Goal: Task Accomplishment & Management: Use online tool/utility

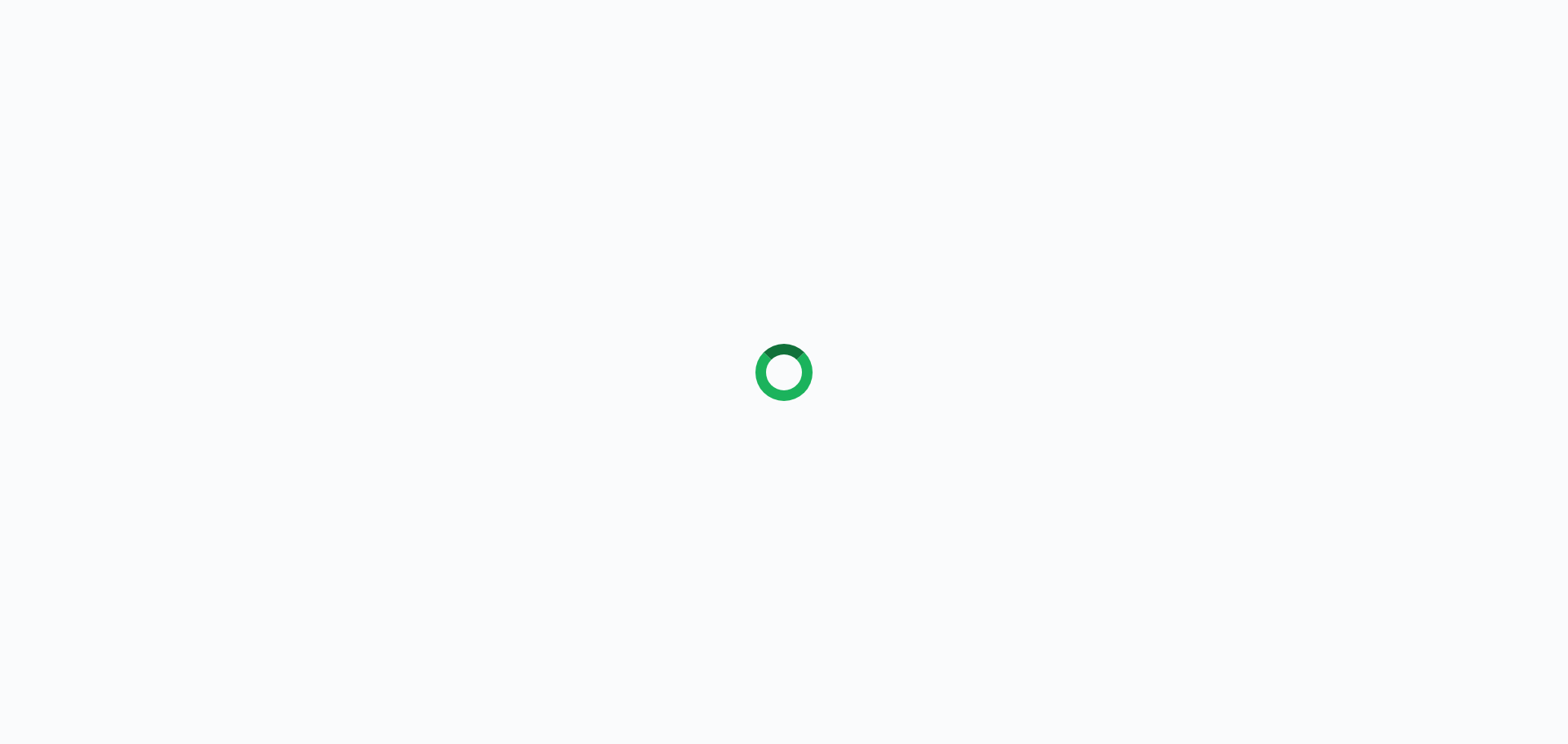
drag, startPoint x: 0, startPoint y: 0, endPoint x: 254, endPoint y: 213, distance: 331.5
click at [254, 213] on div at bounding box center [784, 372] width 1568 height 744
click at [255, 217] on div at bounding box center [784, 372] width 1568 height 744
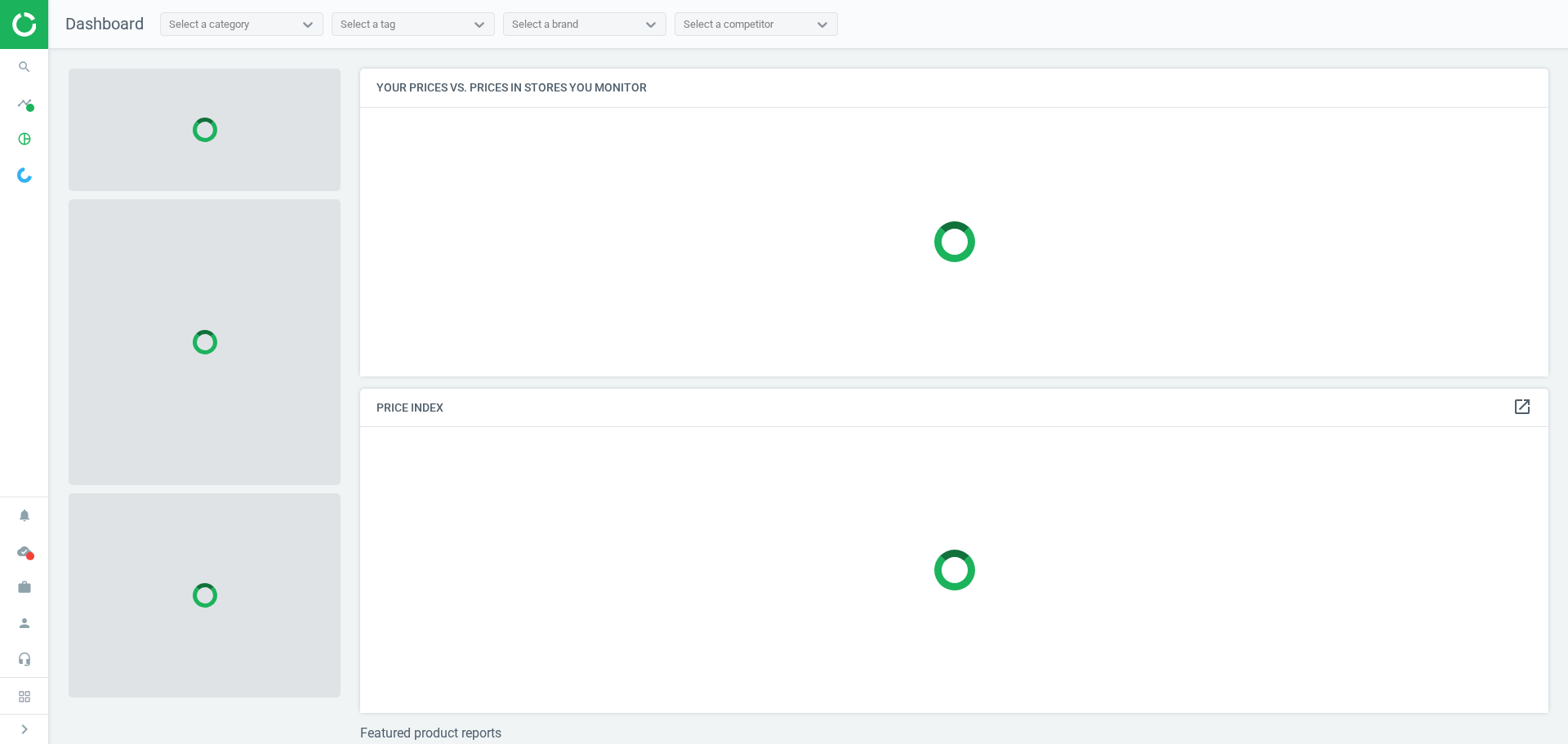
scroll to position [333, 1201]
click at [26, 66] on icon "search" at bounding box center [24, 67] width 31 height 31
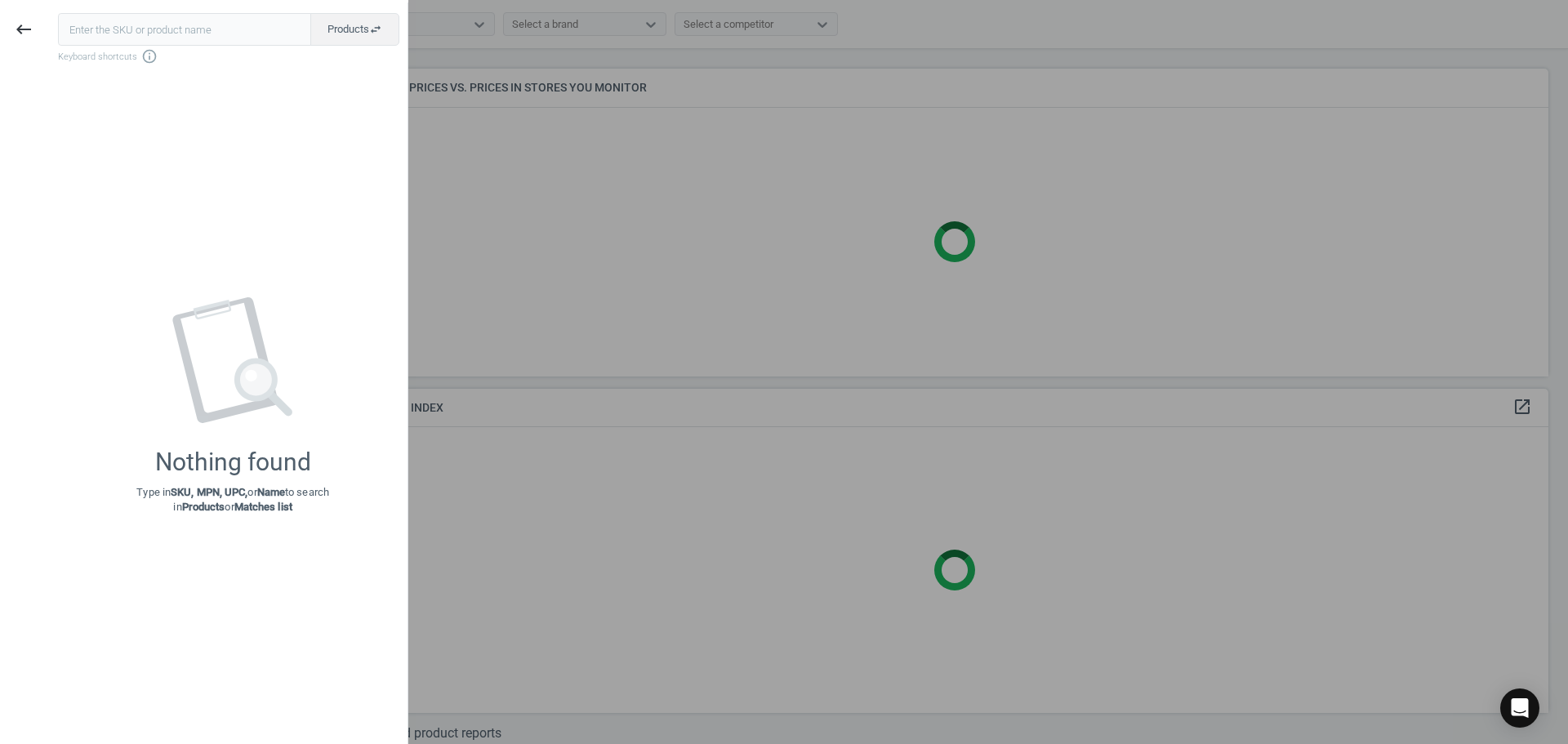
click at [136, 34] on input "text" at bounding box center [184, 29] width 253 height 33
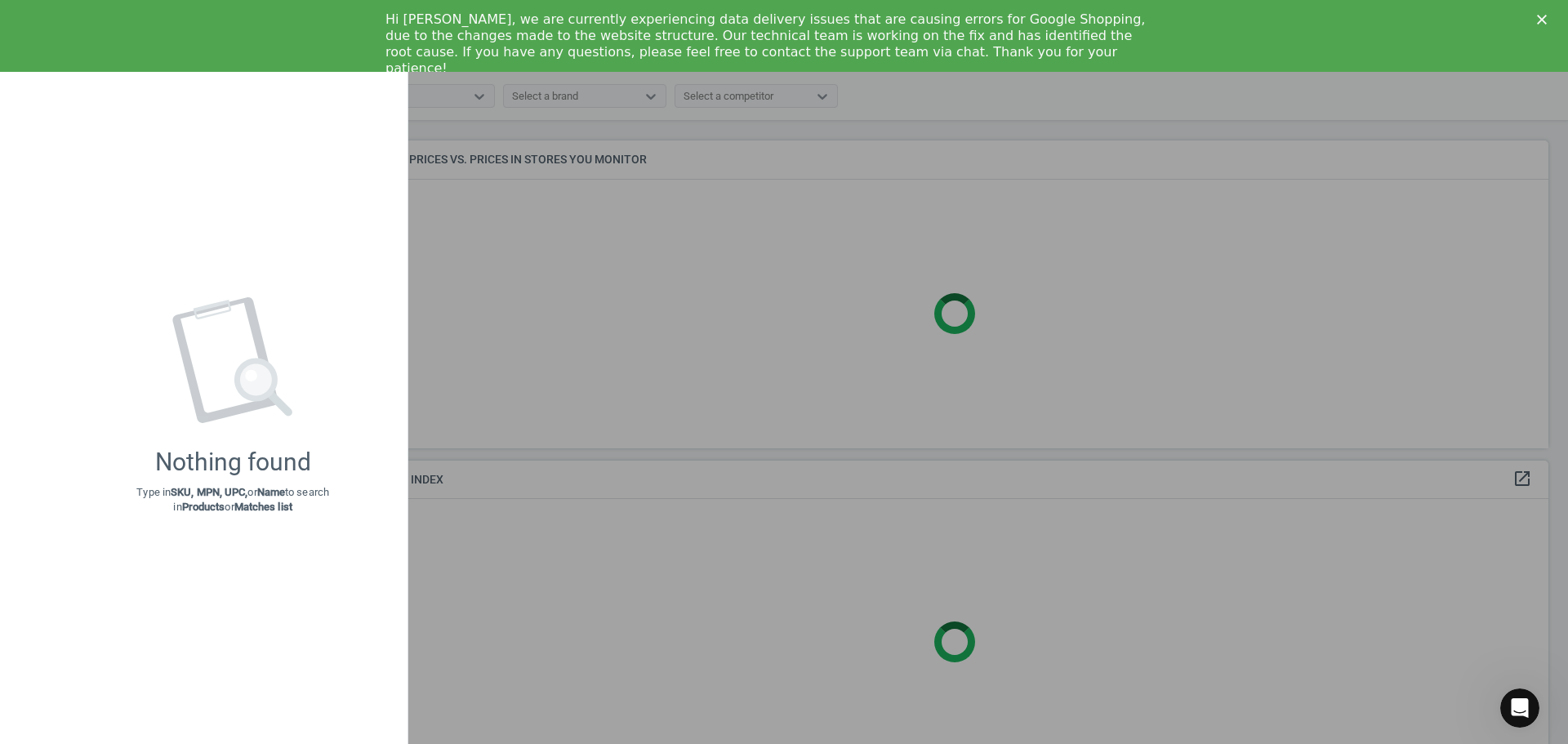
scroll to position [0, 0]
type input "1070268"
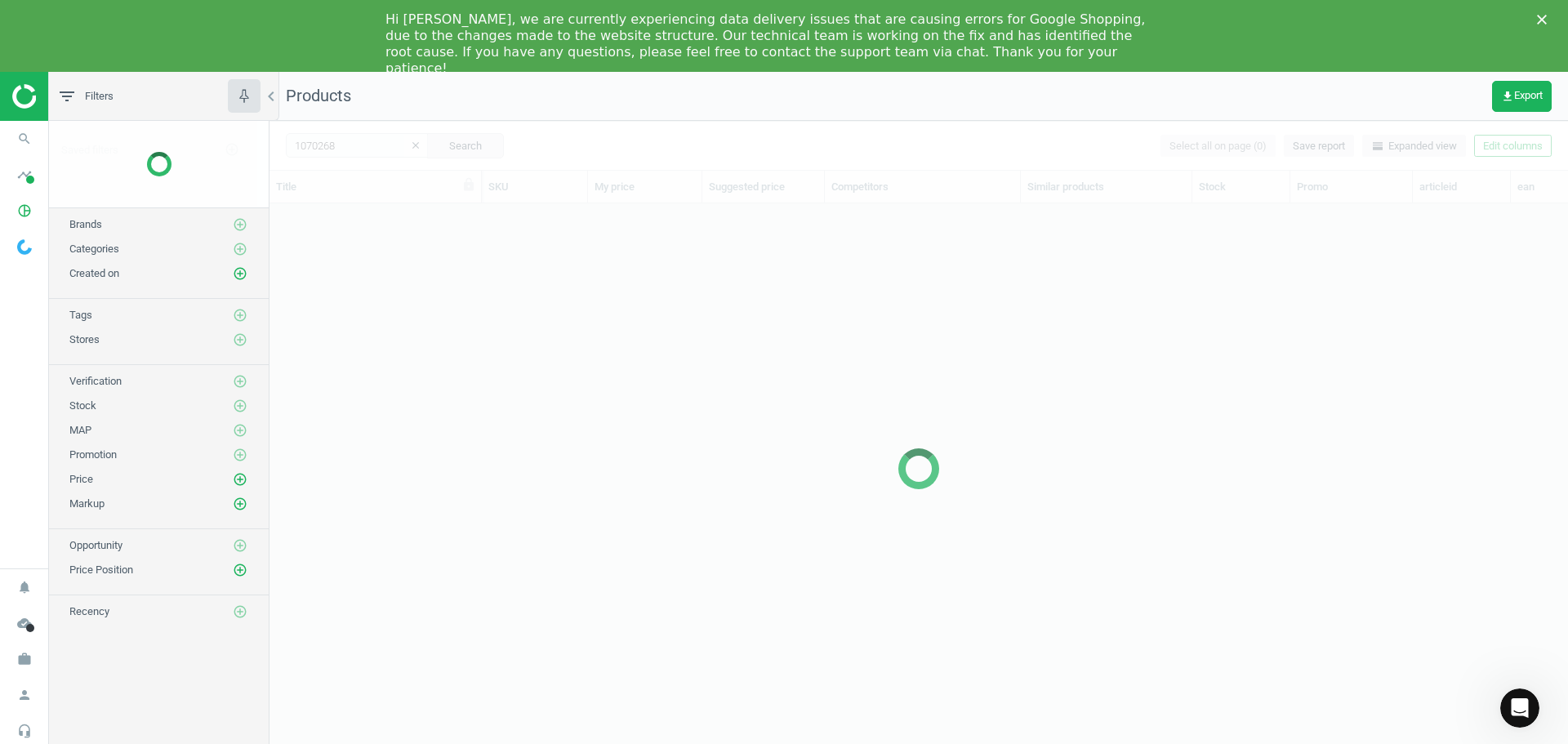
scroll to position [557, 1286]
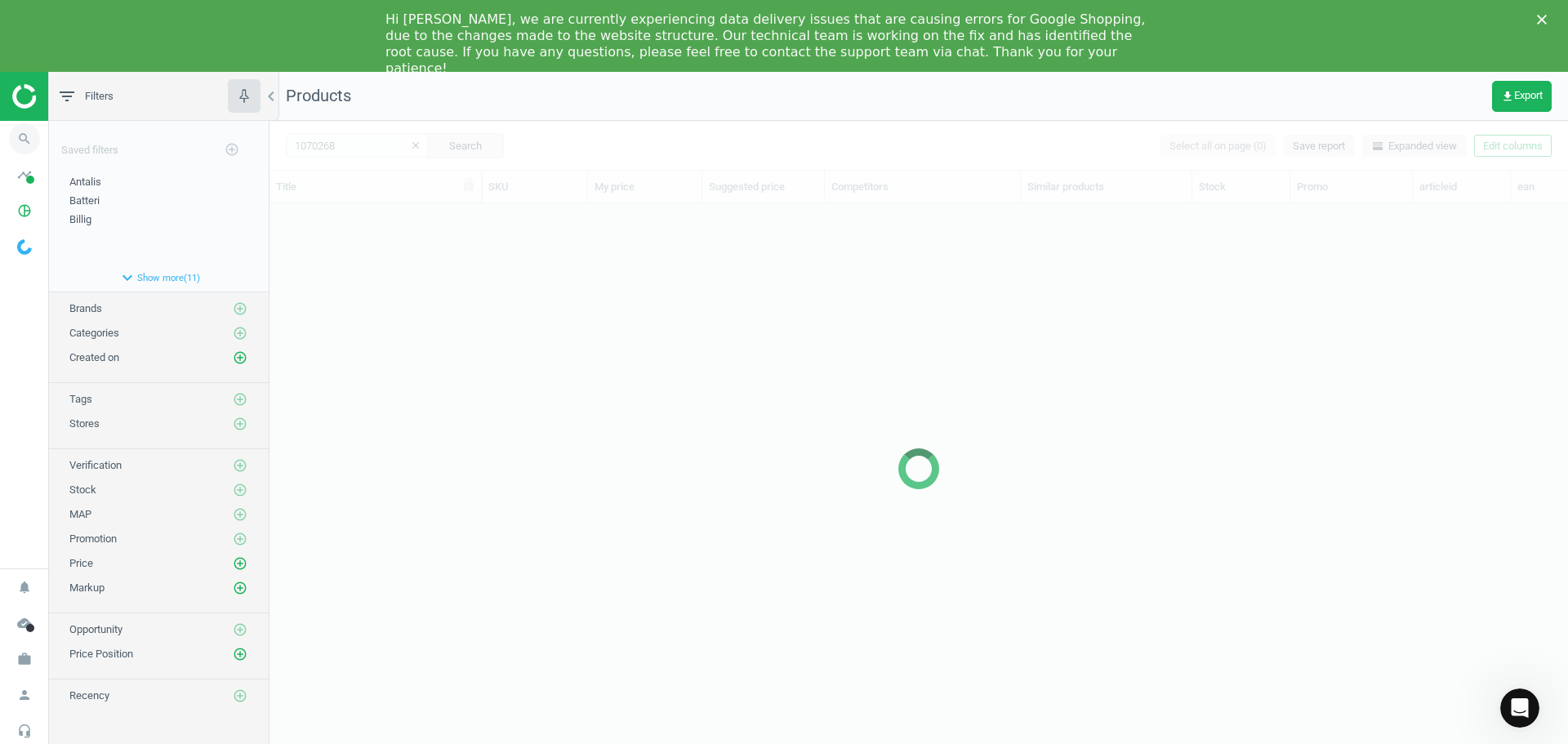
click at [13, 131] on icon "search" at bounding box center [24, 138] width 31 height 31
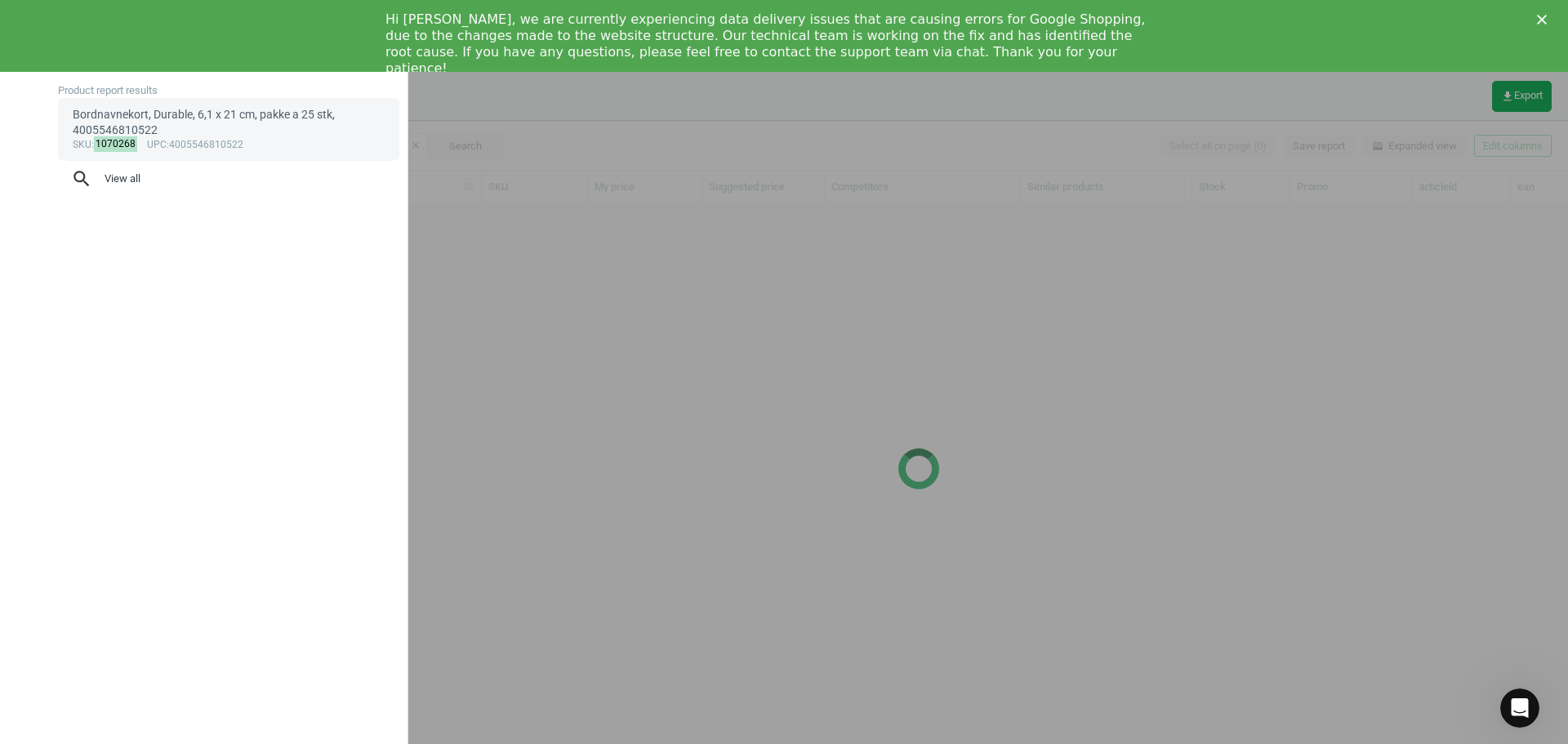
click at [120, 142] on mark "1070268" at bounding box center [115, 144] width 44 height 15
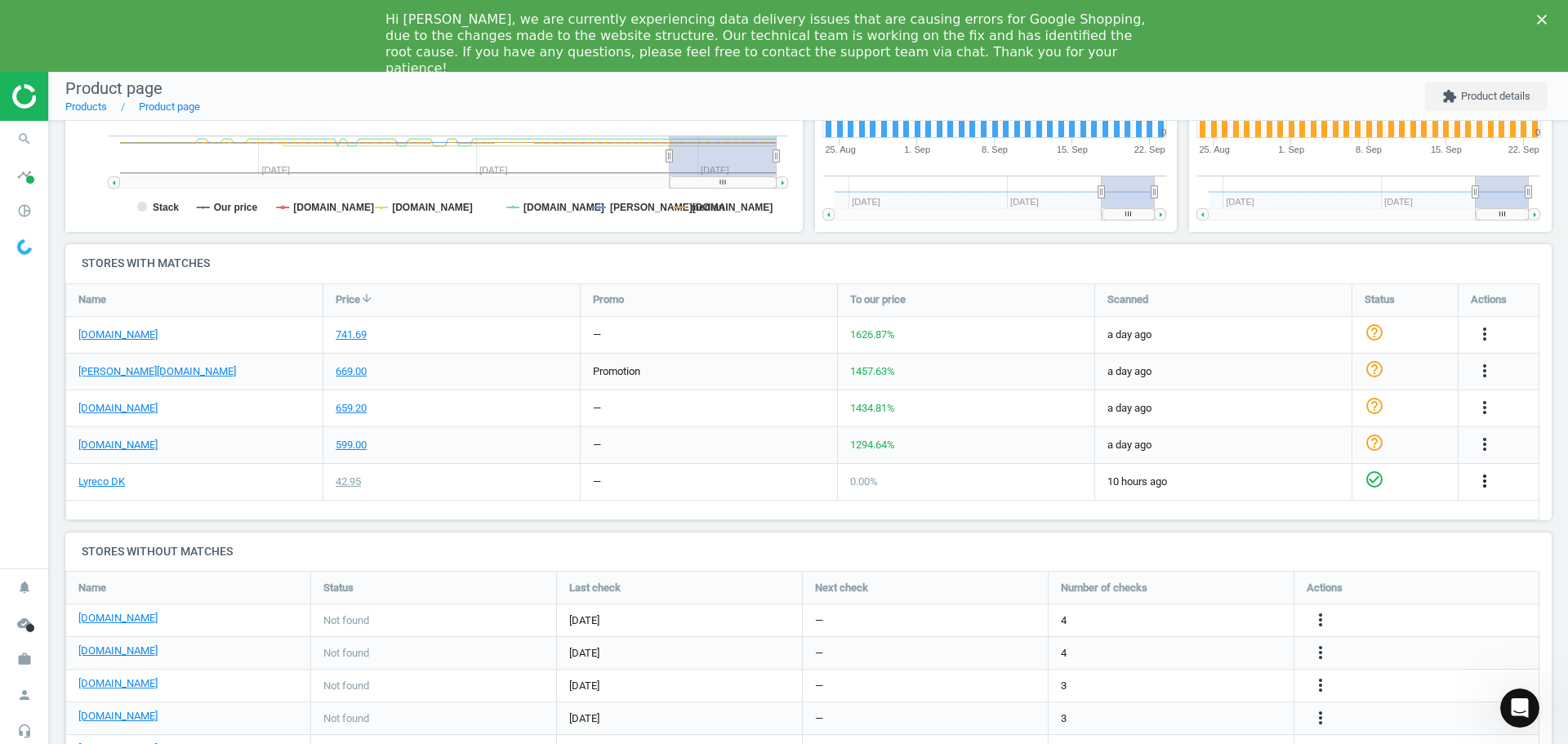
click at [1483, 485] on icon "more_vert" at bounding box center [1484, 480] width 19 height 19
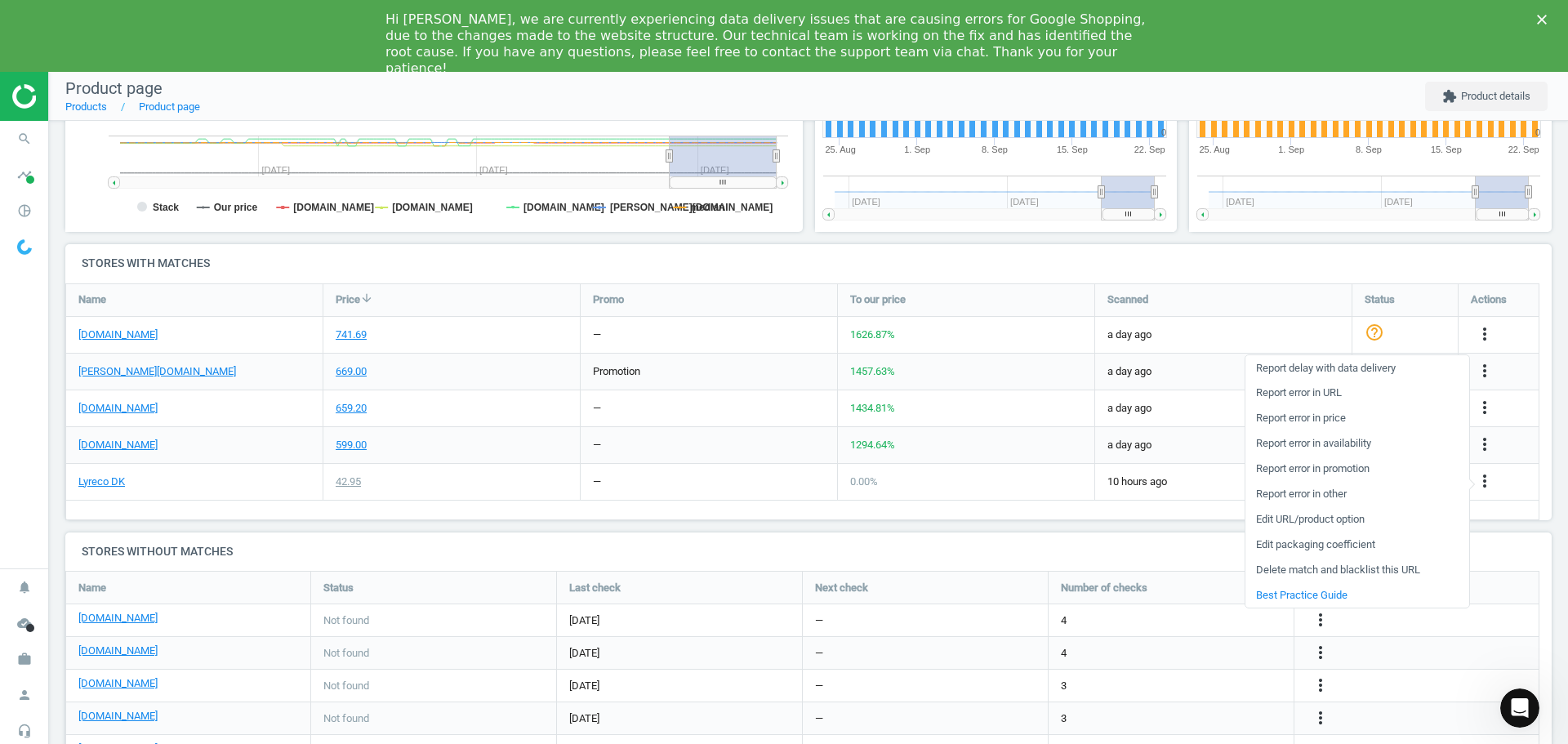
click at [1318, 543] on link "Edit packaging coefficient" at bounding box center [1357, 545] width 224 height 25
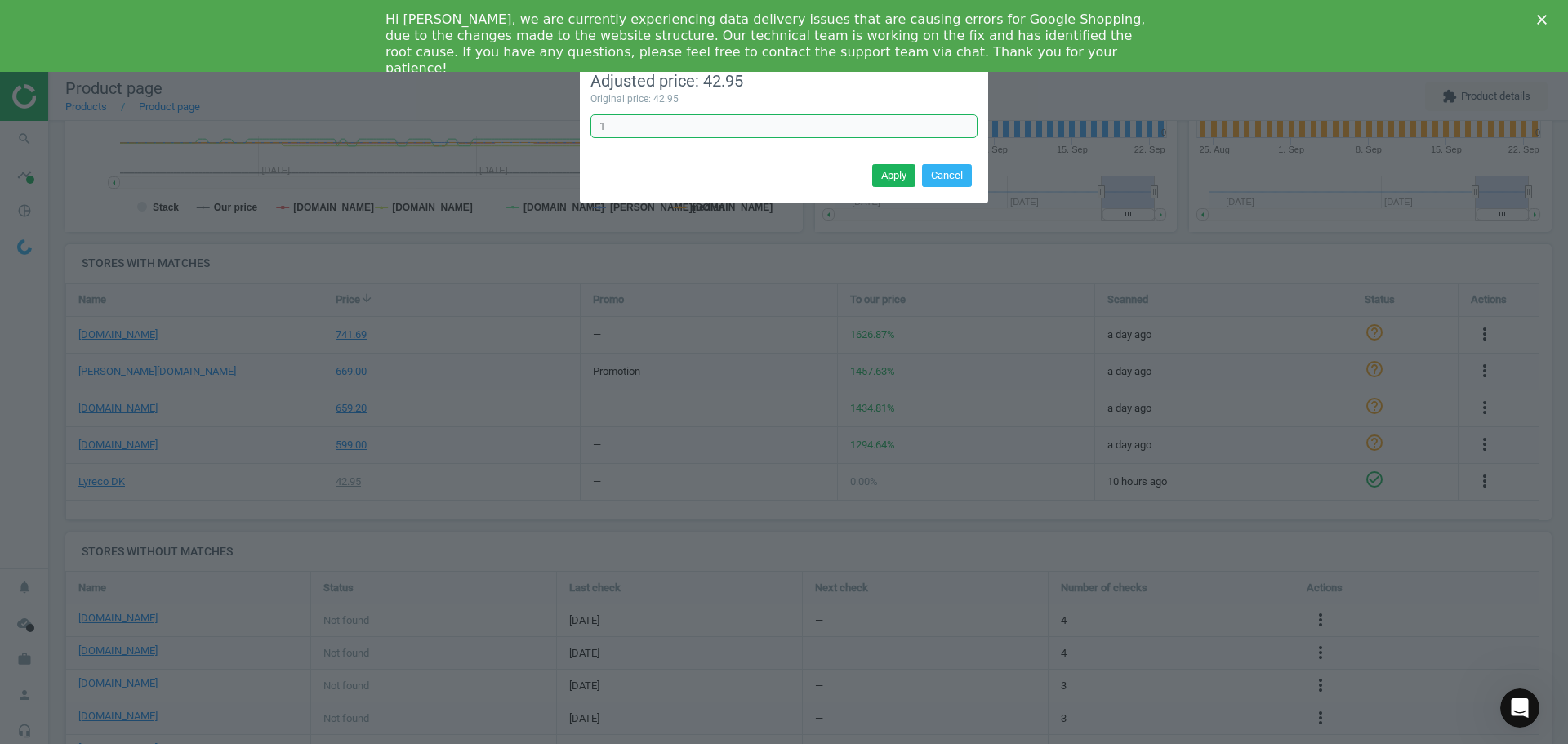
click at [659, 126] on input "1" at bounding box center [784, 126] width 387 height 24
type input "25"
click at [883, 175] on button "Apply" at bounding box center [893, 175] width 43 height 23
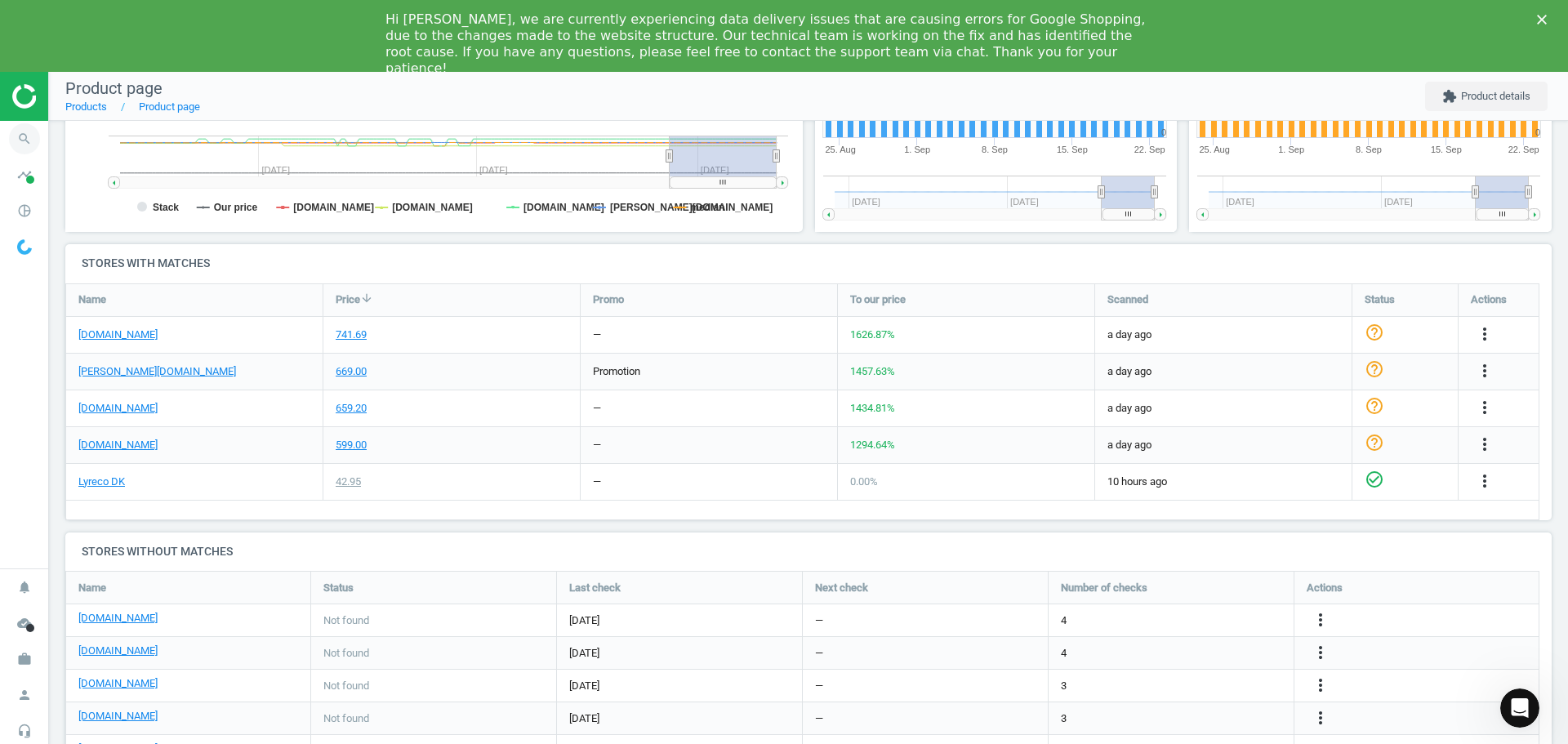
click at [36, 136] on icon "search" at bounding box center [24, 138] width 31 height 31
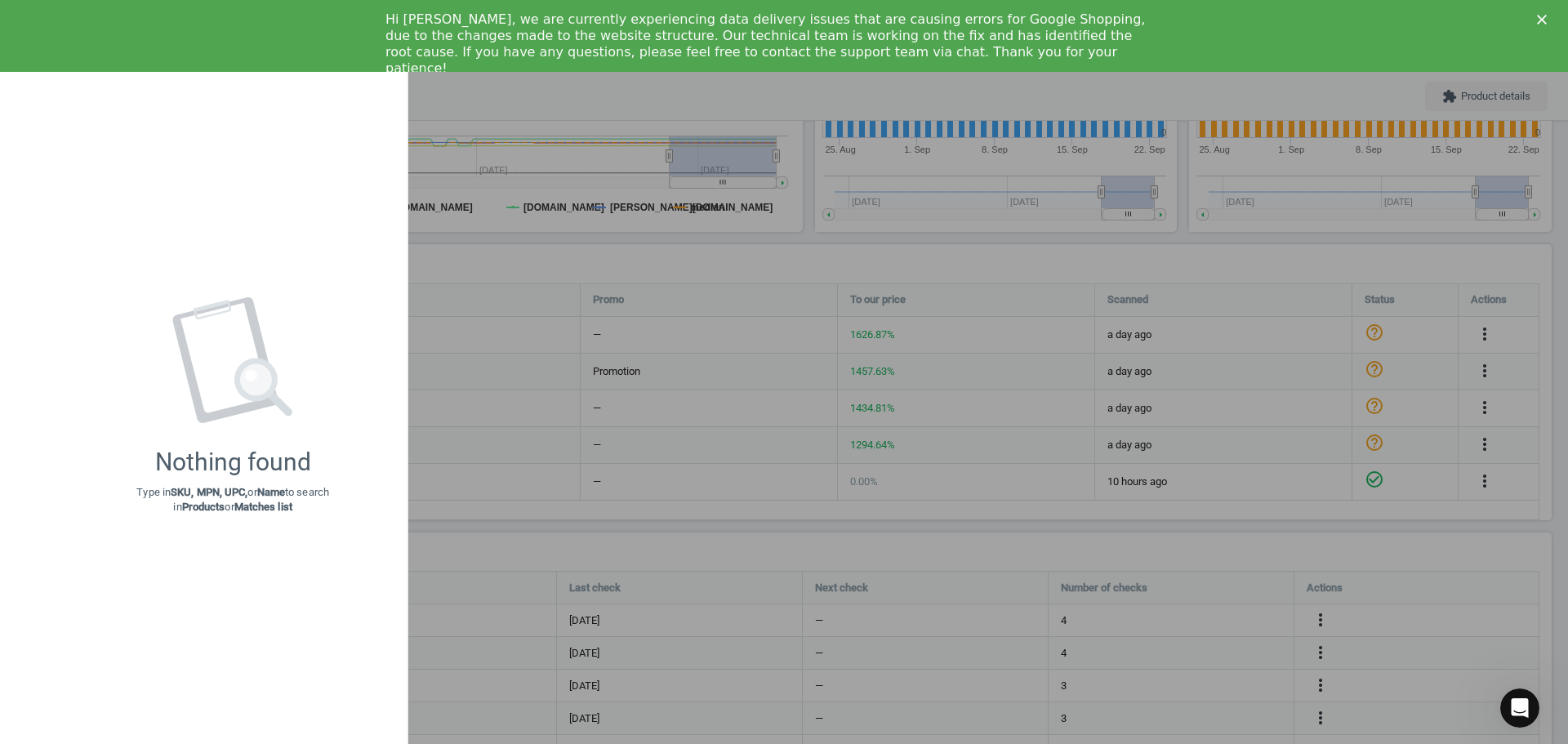
type input "10702681070279"
click at [1536, 13] on div "Hi [PERSON_NAME], we are currently experiencing data delivery issues that are c…" at bounding box center [784, 44] width 1568 height 75
click at [465, 95] on div at bounding box center [784, 372] width 1568 height 744
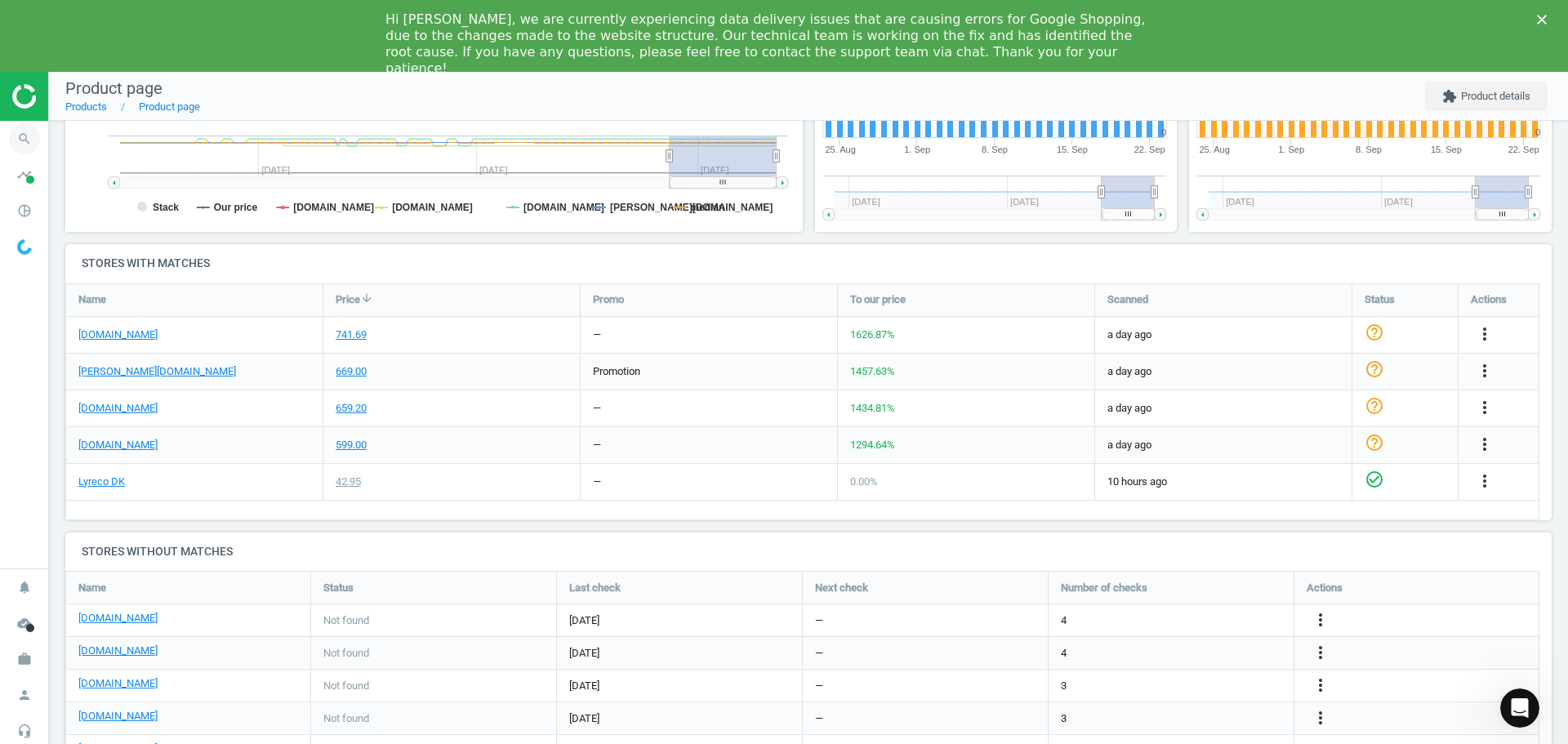
click at [20, 140] on icon "search" at bounding box center [24, 138] width 31 height 31
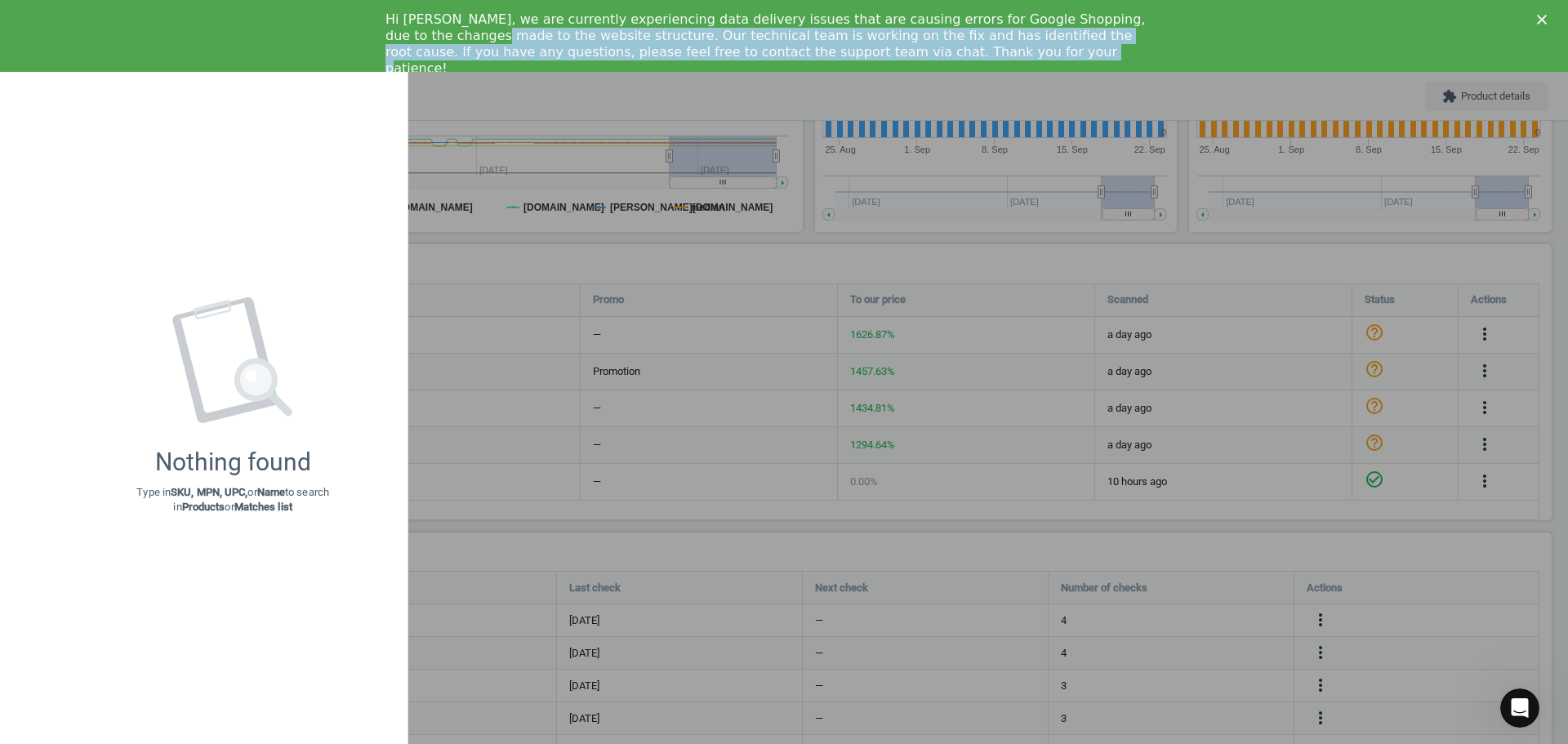
click at [1537, 15] on div "Hi [PERSON_NAME], we are currently experiencing data delivery issues that are c…" at bounding box center [784, 44] width 1568 height 75
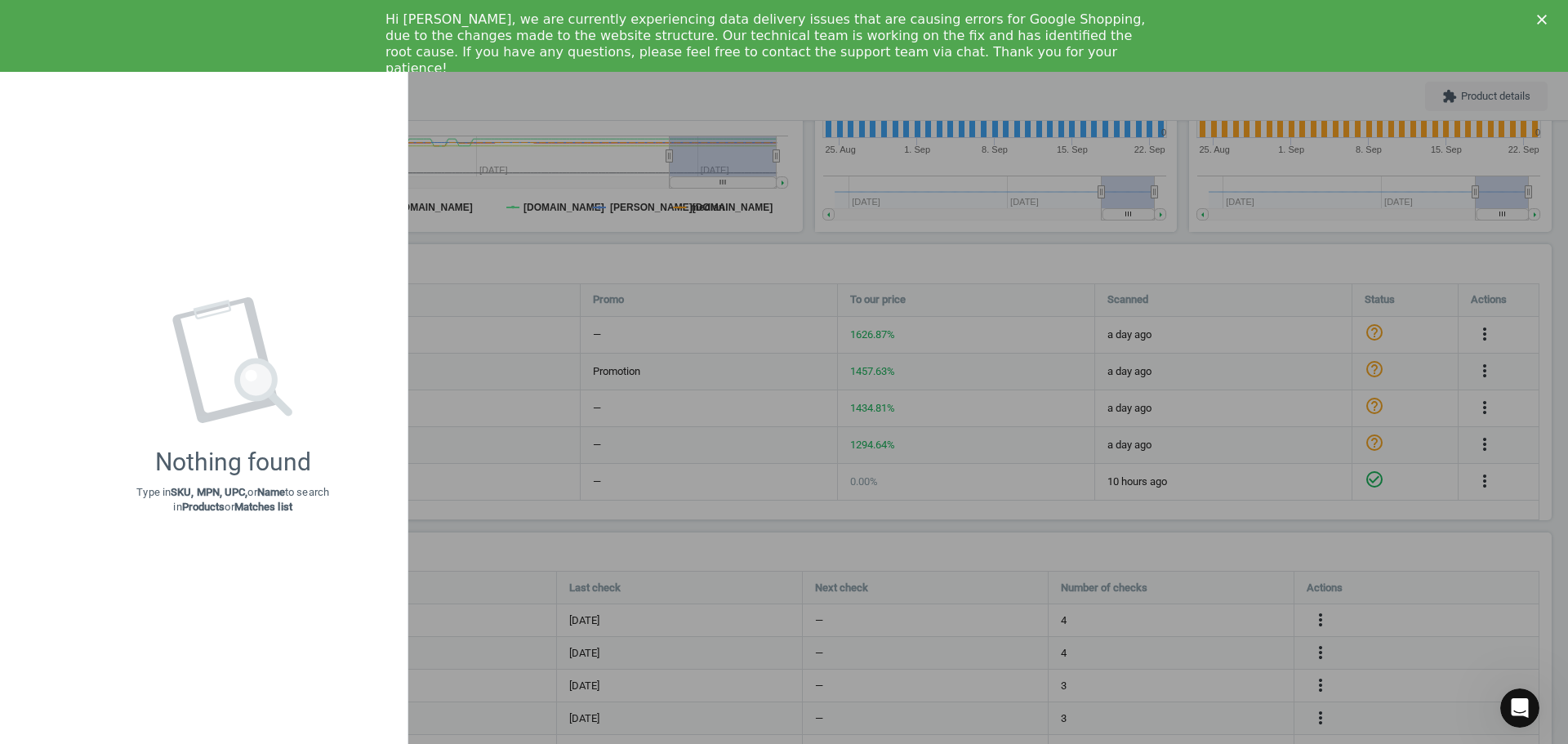
click at [1542, 15] on icon "Close" at bounding box center [1542, 19] width 10 height 10
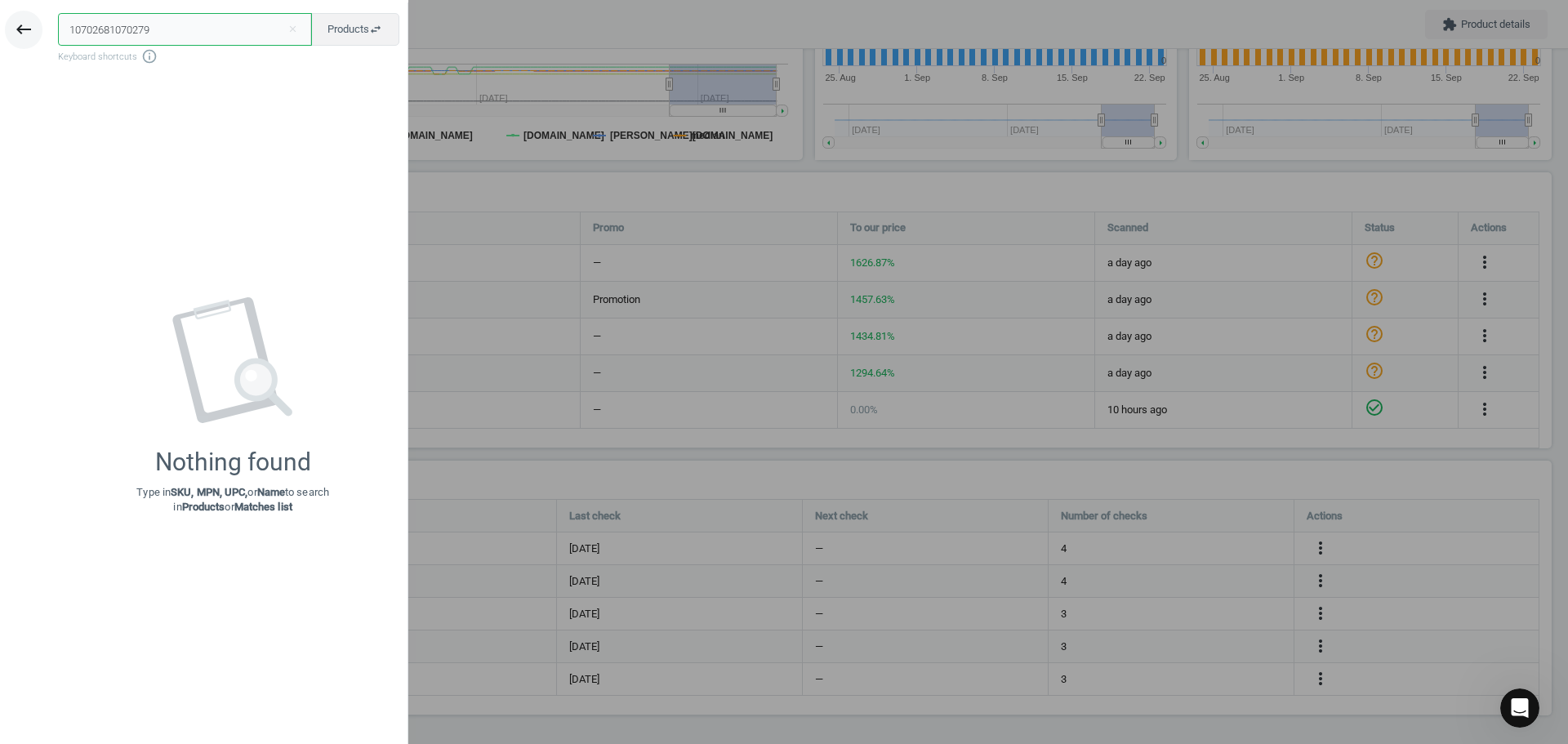
drag, startPoint x: 169, startPoint y: 35, endPoint x: 17, endPoint y: 36, distance: 152.0
click at [17, 36] on div "keyboard_backspace 10702681070279 close Products swap_horiz Keyboard shortcuts …" at bounding box center [204, 374] width 408 height 744
paste input "text"
type input "1070279"
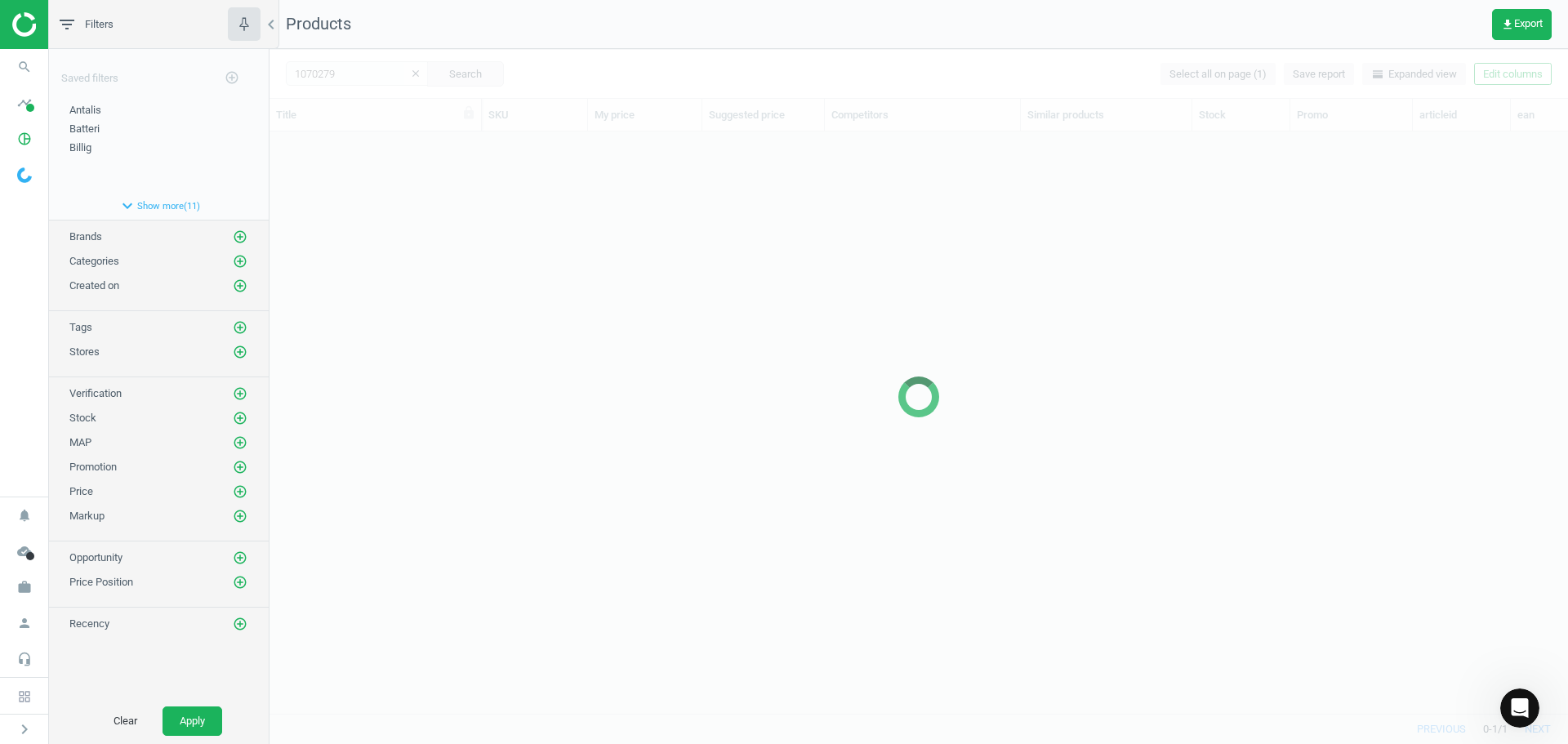
scroll to position [557, 1286]
click at [409, 209] on div at bounding box center [919, 396] width 1299 height 695
click at [411, 209] on div at bounding box center [919, 396] width 1299 height 695
click at [412, 209] on div at bounding box center [919, 396] width 1299 height 695
click at [413, 209] on div "Bordnavnekort, Durable, 6,1 x 21 cm, pakke a 25 stk, 4005546810522 1070268 42.9…" at bounding box center [919, 416] width 1299 height 570
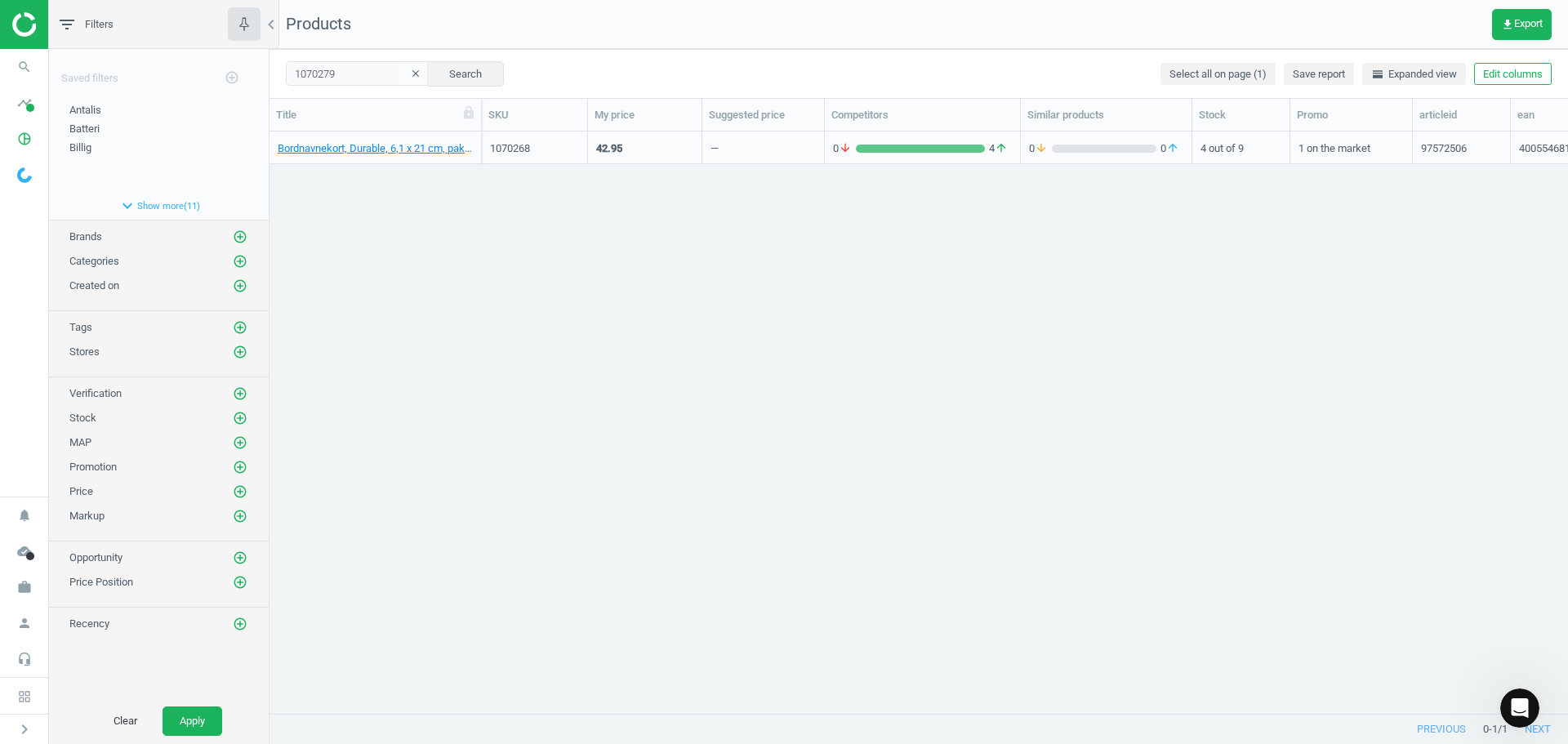
click at [393, 192] on div "Bordnavnekort, Durable, 6,1 x 21 cm, pakke a 25 stk, 4005546810522 1070268 42.9…" at bounding box center [919, 416] width 1299 height 570
click at [362, 149] on link "Bordnavnekort, Durable, 10,5 x 29,7 cm, 00000000" at bounding box center [376, 148] width 195 height 14
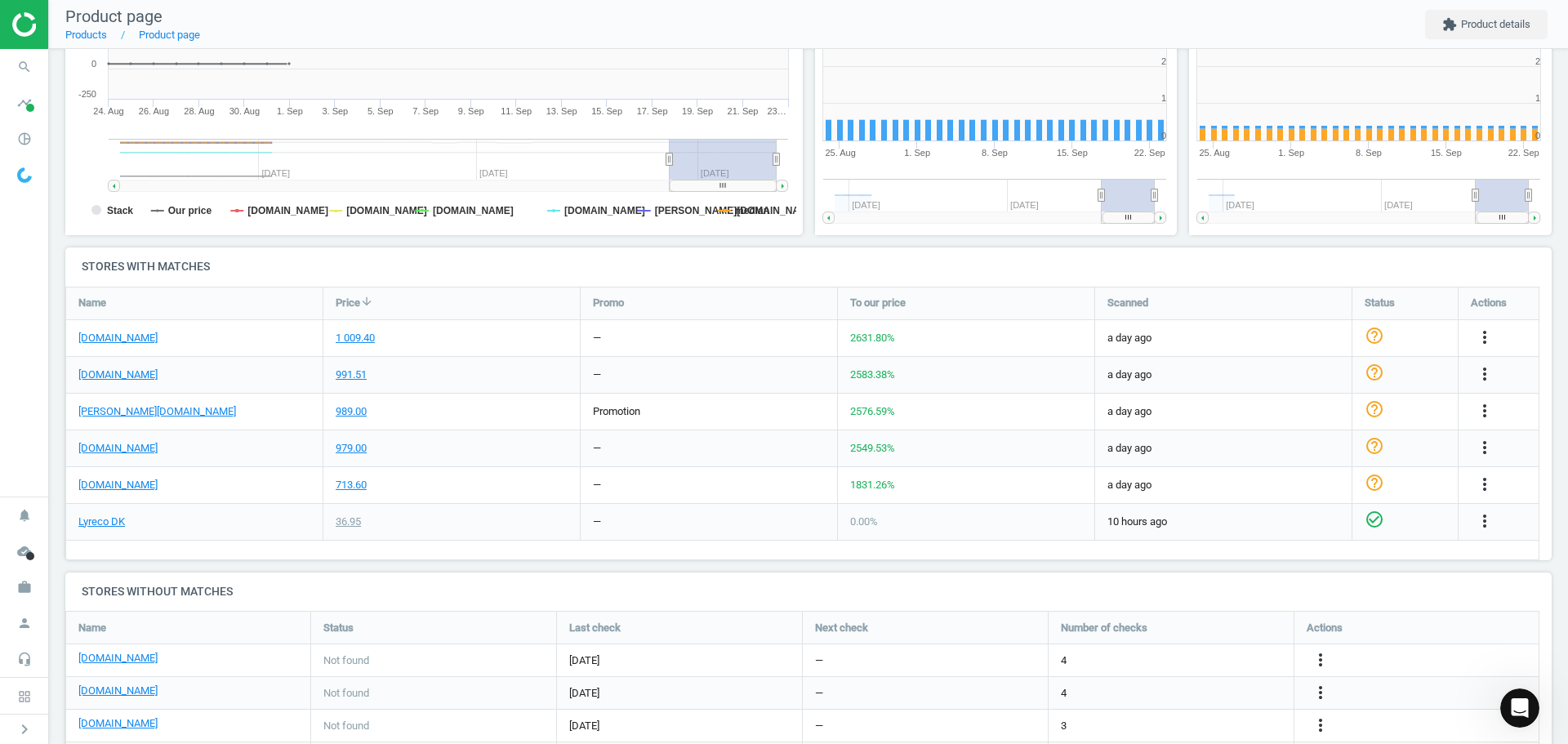
scroll to position [8, 8]
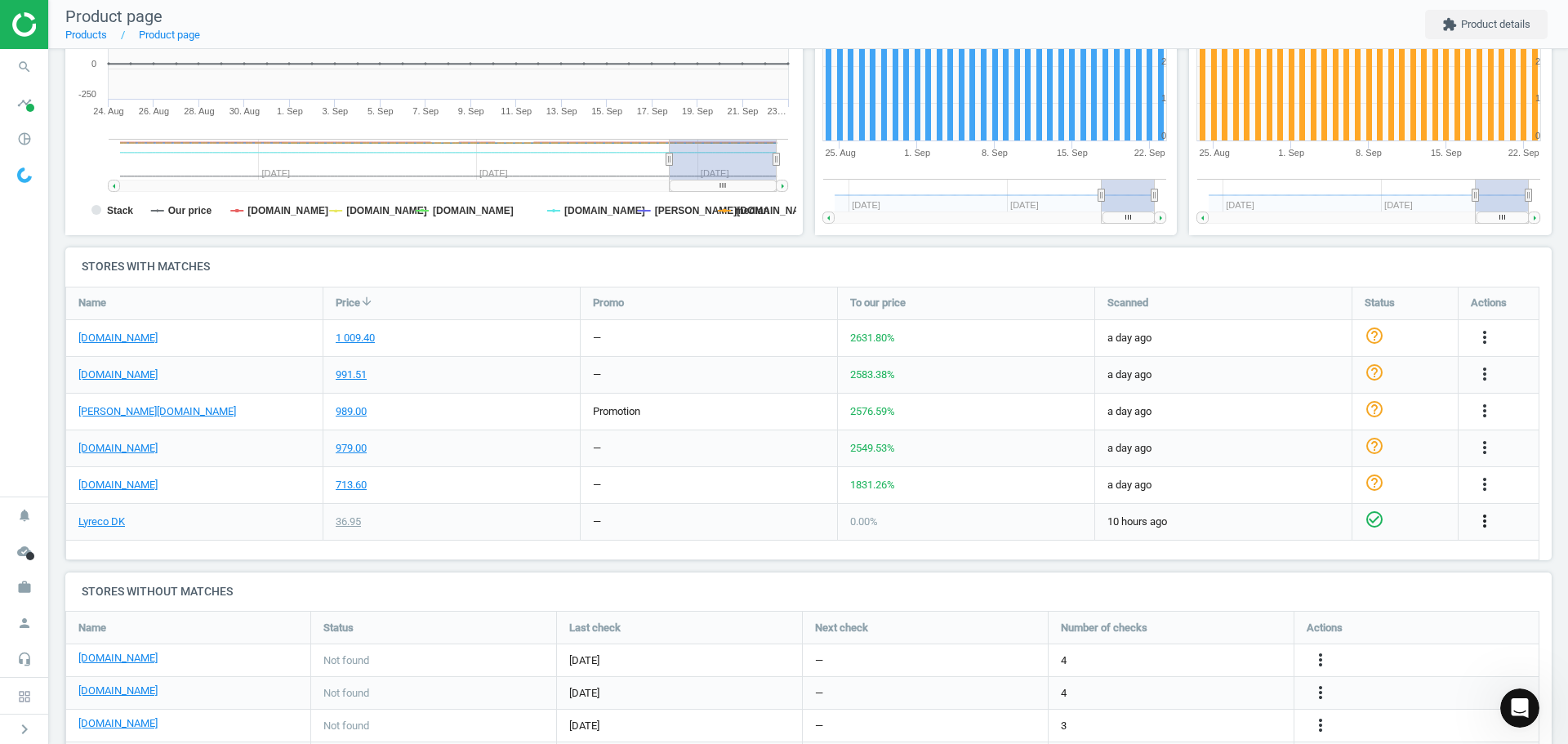
click at [1485, 522] on icon "more_vert" at bounding box center [1484, 521] width 19 height 19
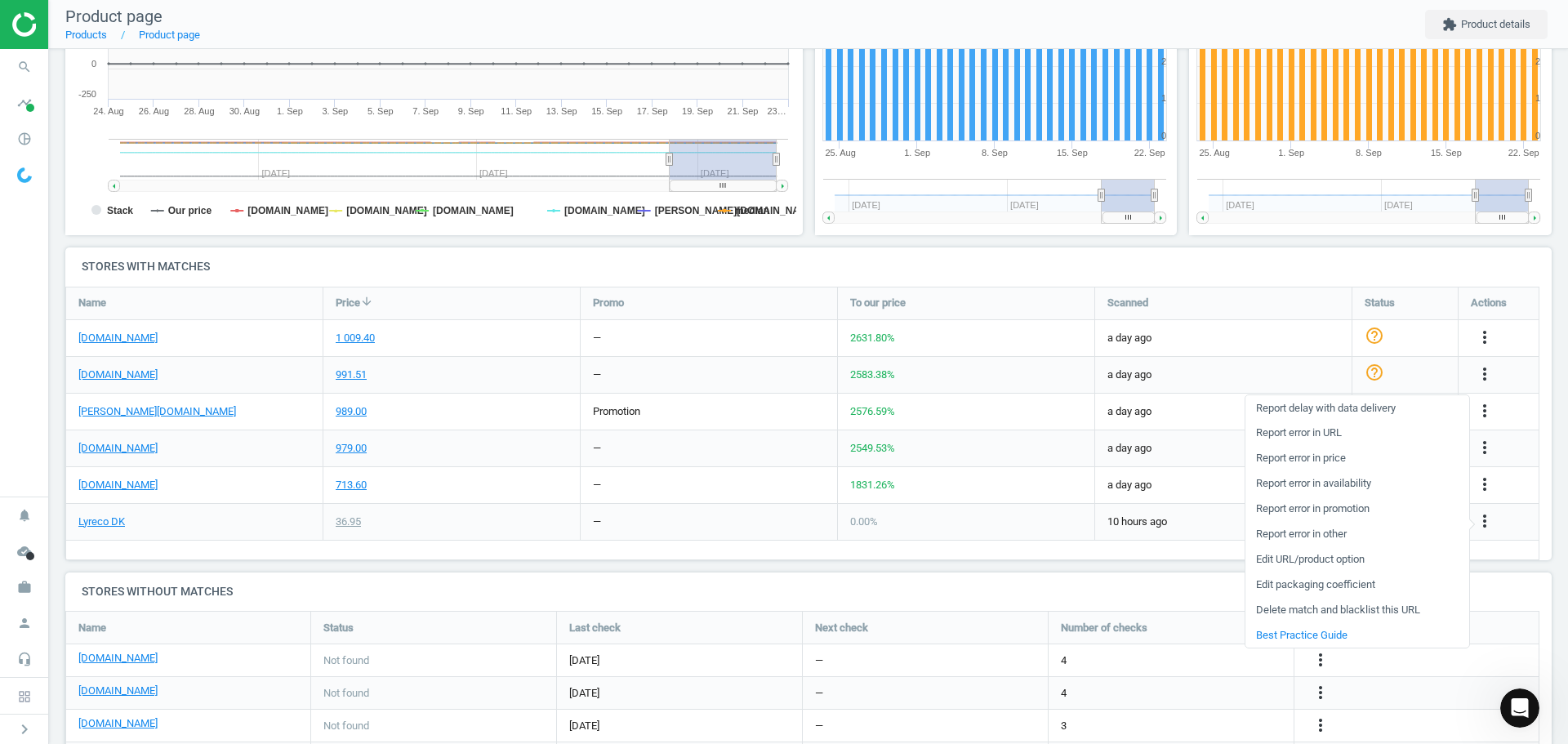
click at [1341, 585] on link "Edit packaging coefficient" at bounding box center [1357, 586] width 224 height 25
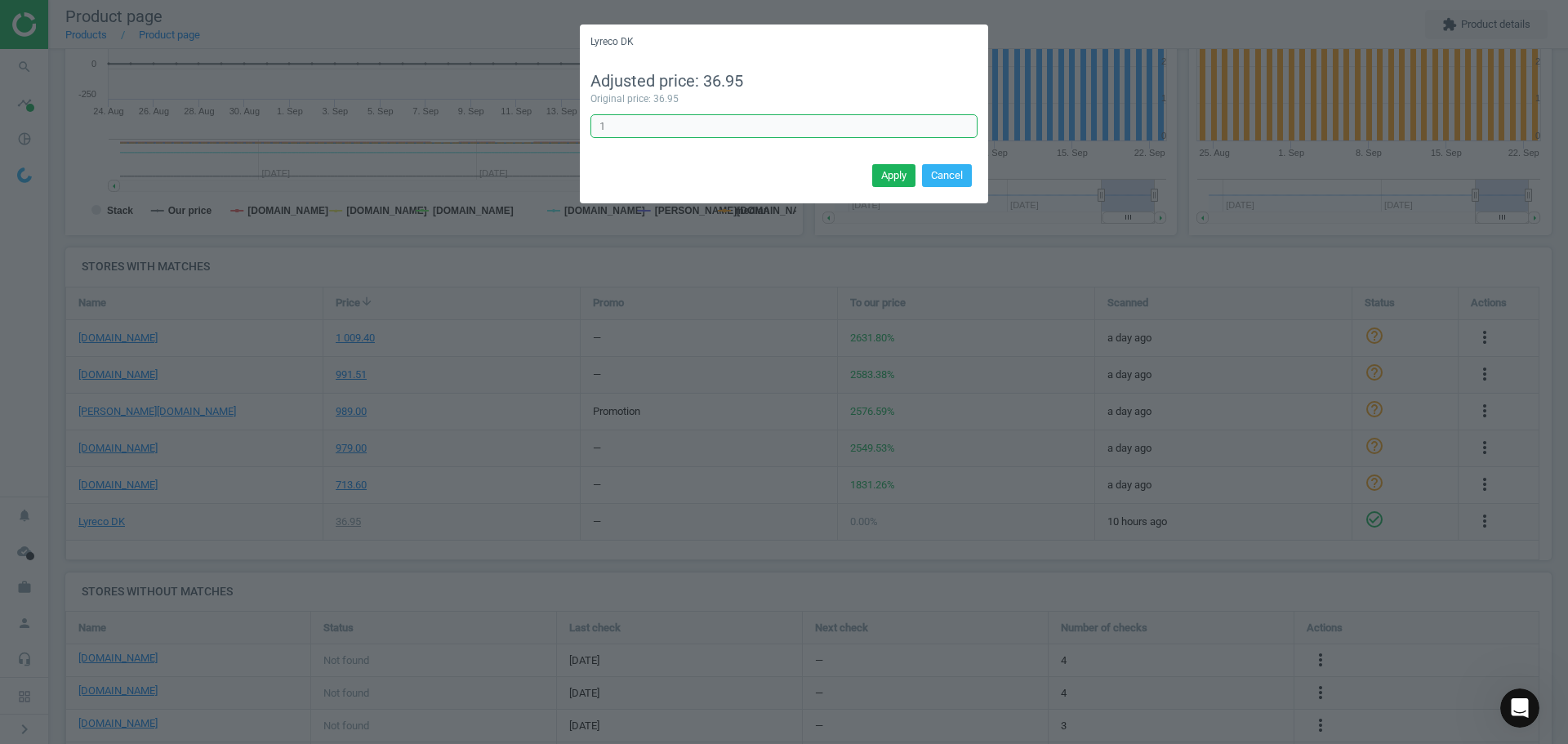
click at [658, 124] on input "1" at bounding box center [784, 126] width 387 height 24
type input "25"
click at [887, 173] on button "Apply" at bounding box center [893, 175] width 43 height 23
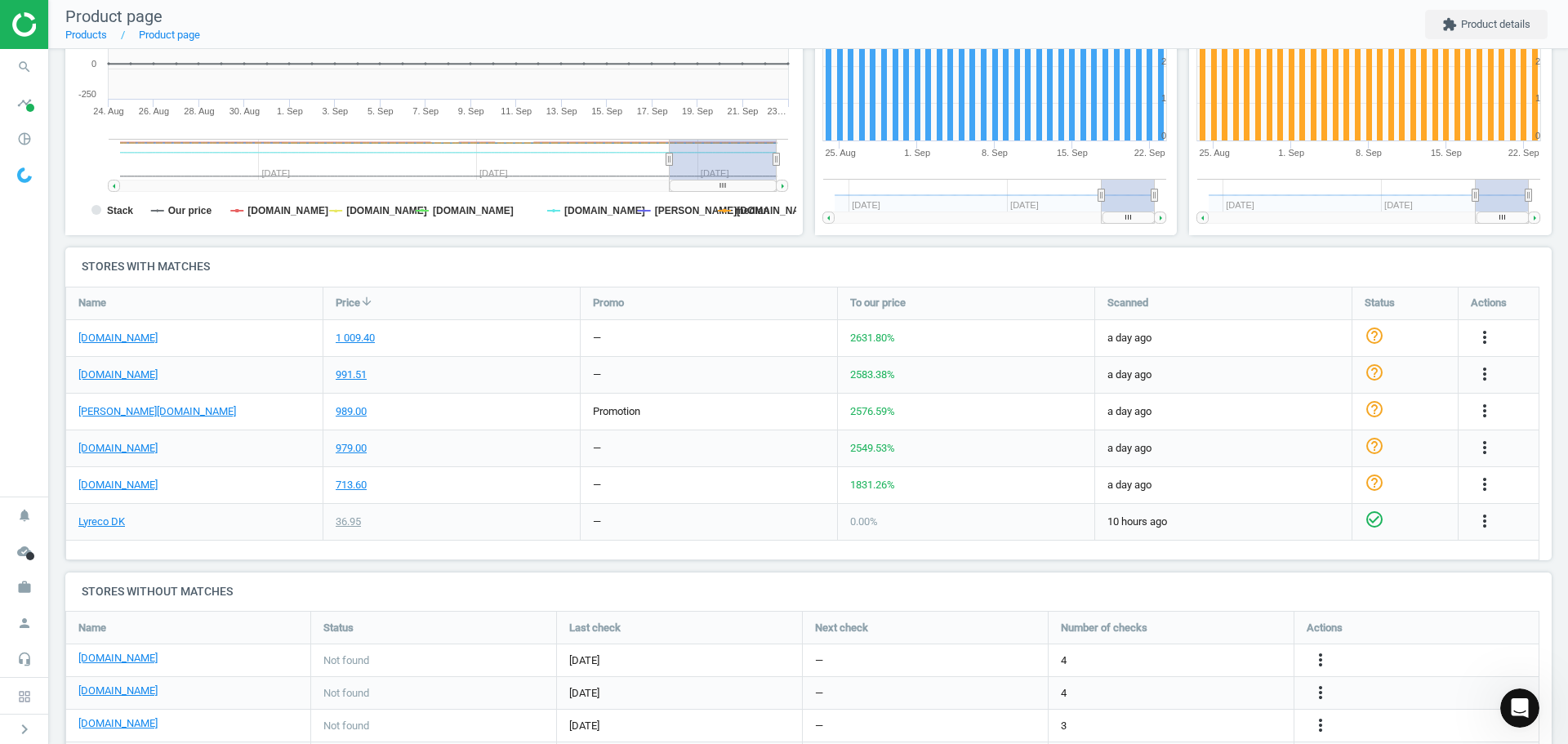
click at [70, 525] on div "Lyreco DK" at bounding box center [195, 522] width 256 height 36
click at [120, 522] on link "Lyreco DK" at bounding box center [101, 522] width 46 height 14
